Goal: Obtain resource: Obtain resource

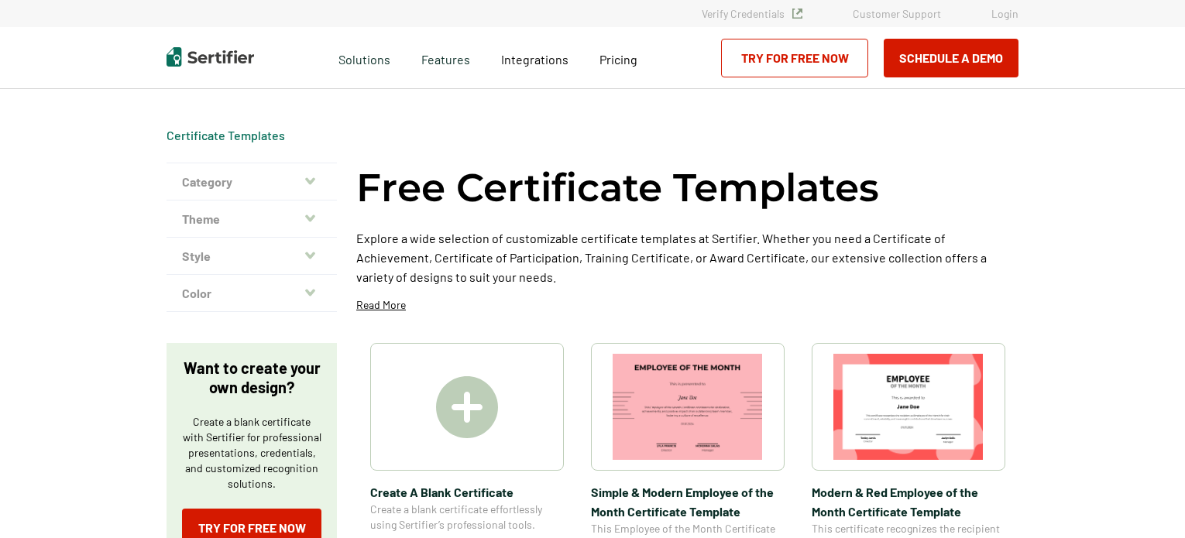
scroll to position [155, 0]
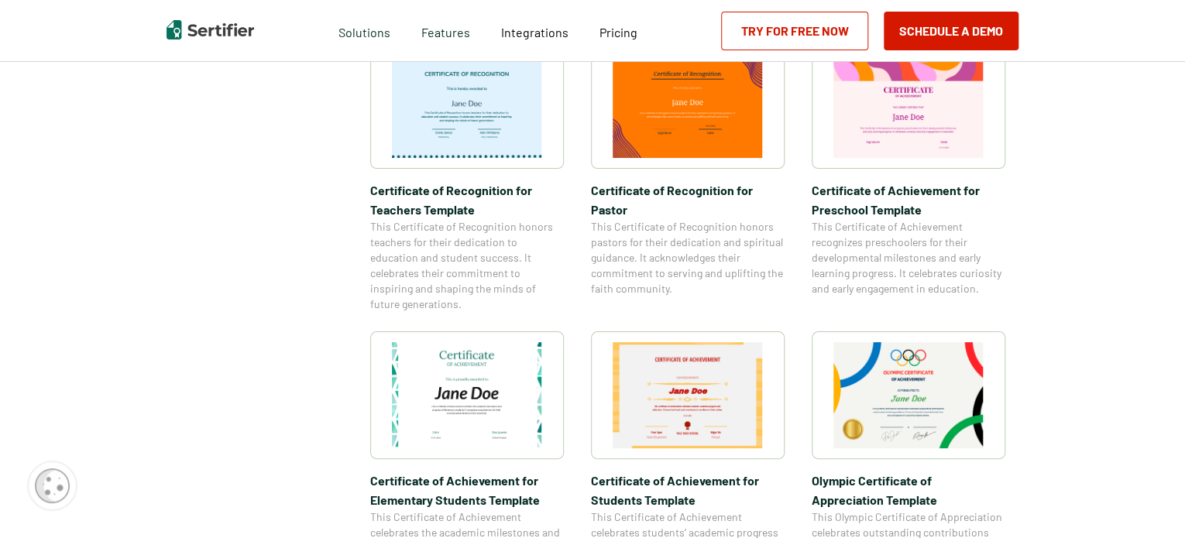
click at [691, 400] on img at bounding box center [688, 395] width 150 height 106
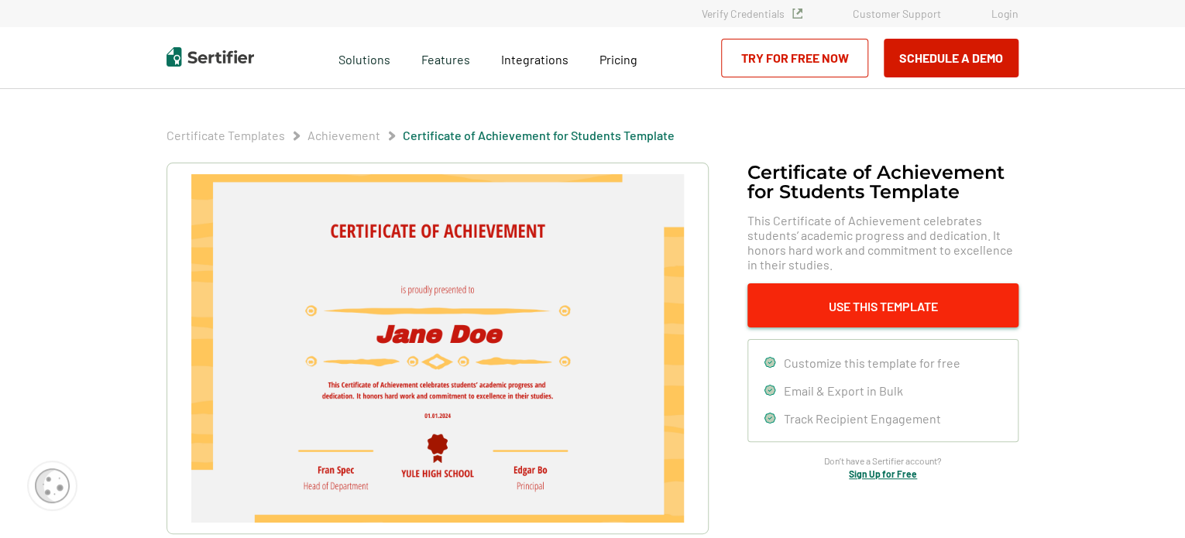
click at [858, 305] on button "Use This Template" at bounding box center [883, 306] width 271 height 44
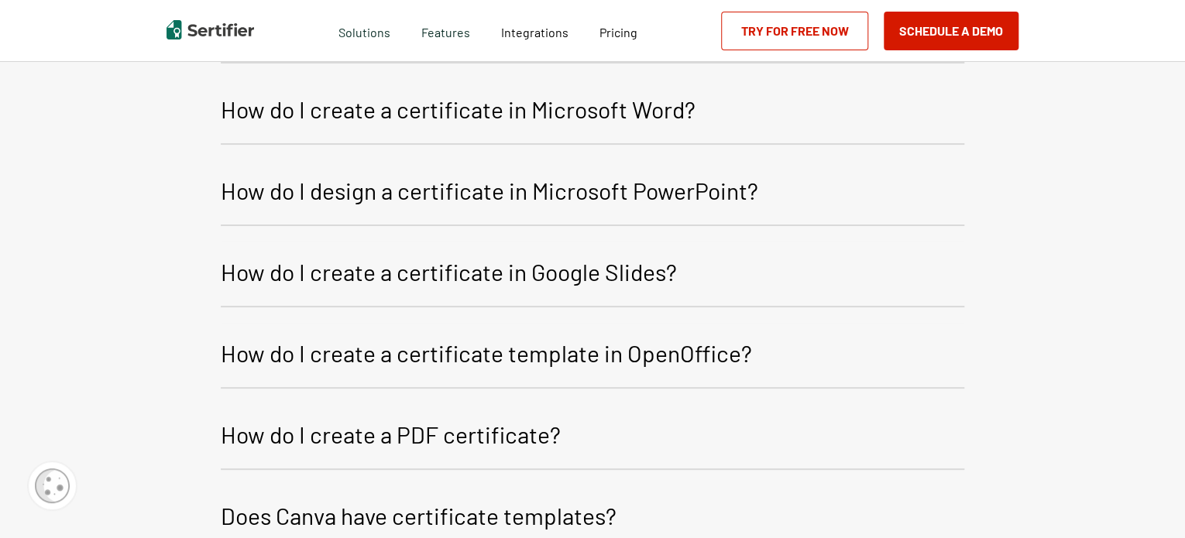
scroll to position [1692, 0]
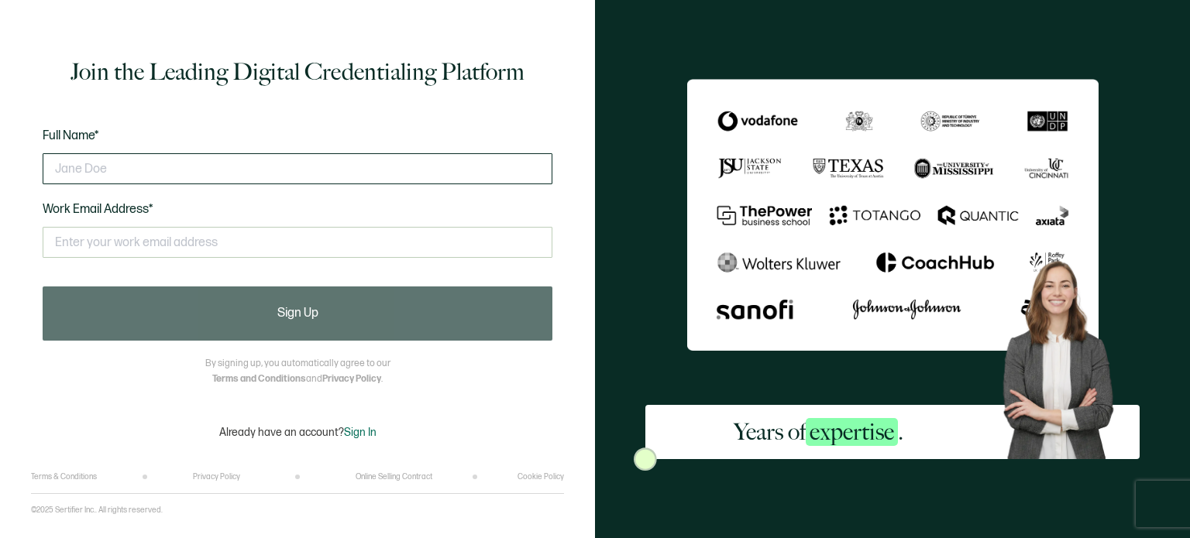
click at [70, 169] on input "text" at bounding box center [298, 168] width 510 height 31
type input "Alex Hartness"
